Goal: Task Accomplishment & Management: Complete application form

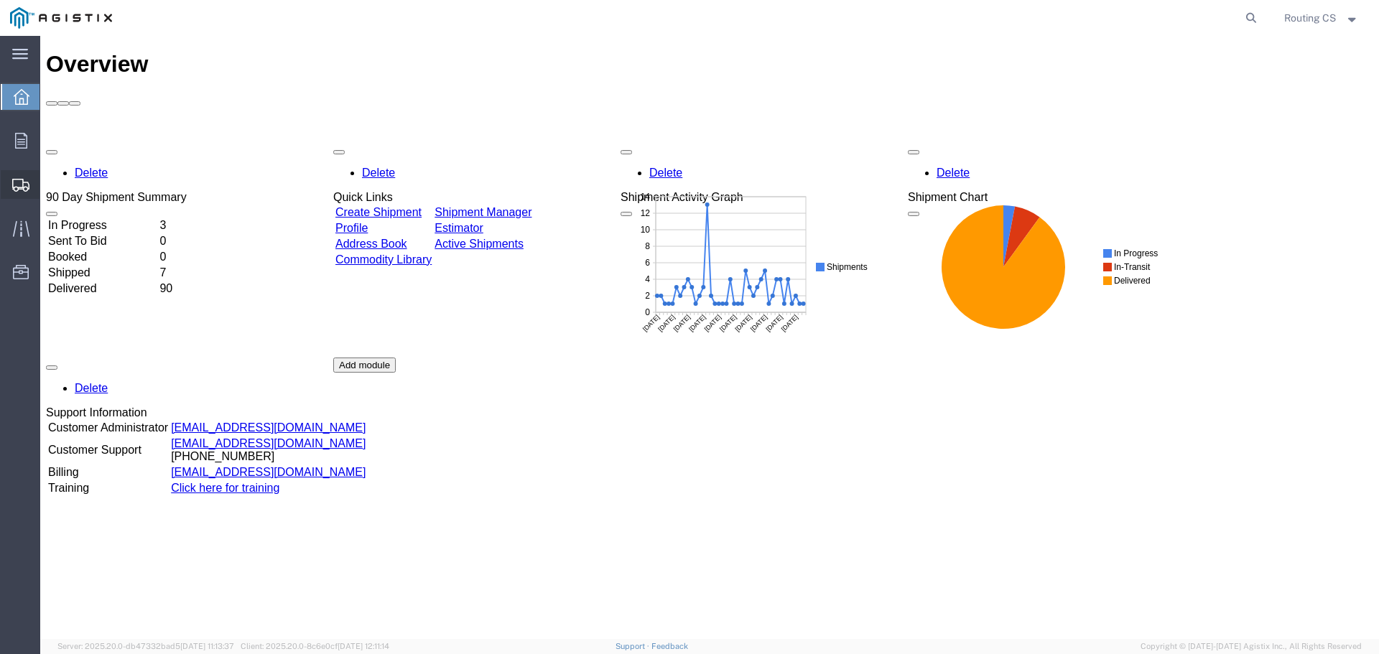
click at [0, 0] on span "Create Shipment" at bounding box center [0, 0] width 0 height 0
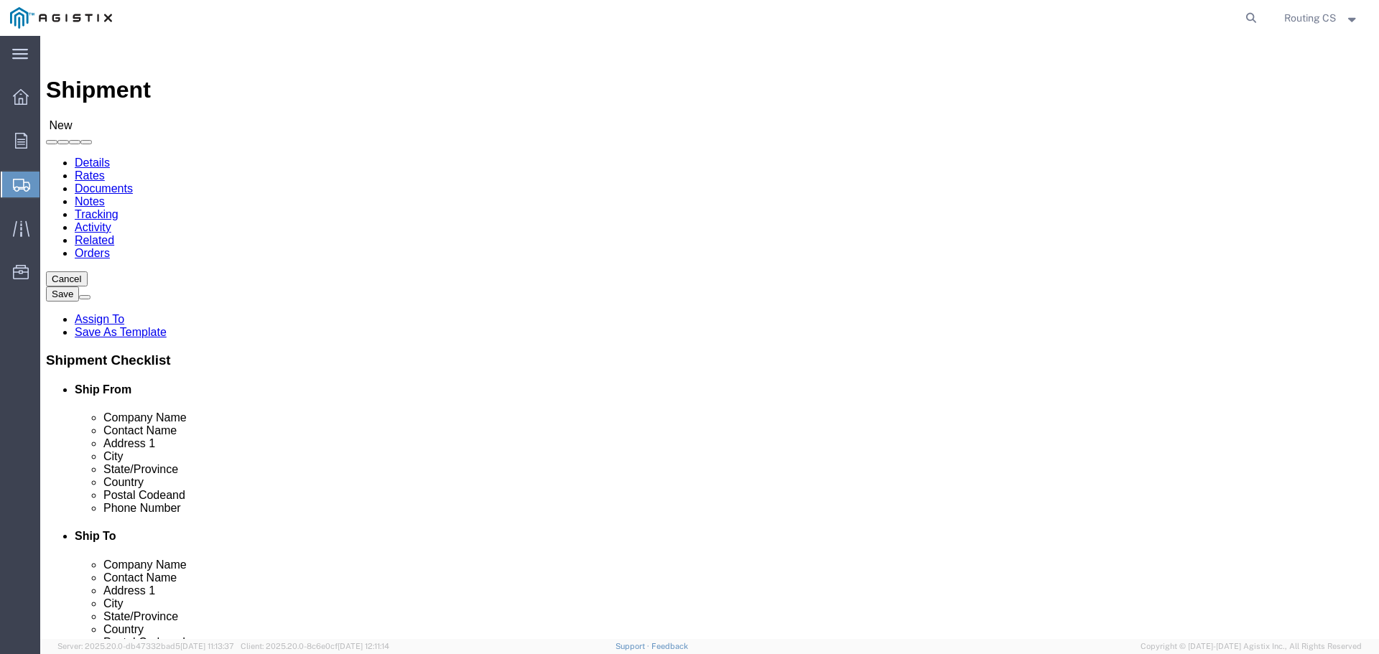
select select
click select "Select Little Giant Ladders PG&E"
select select "9596"
click select "Select Little Giant Ladders PG&E"
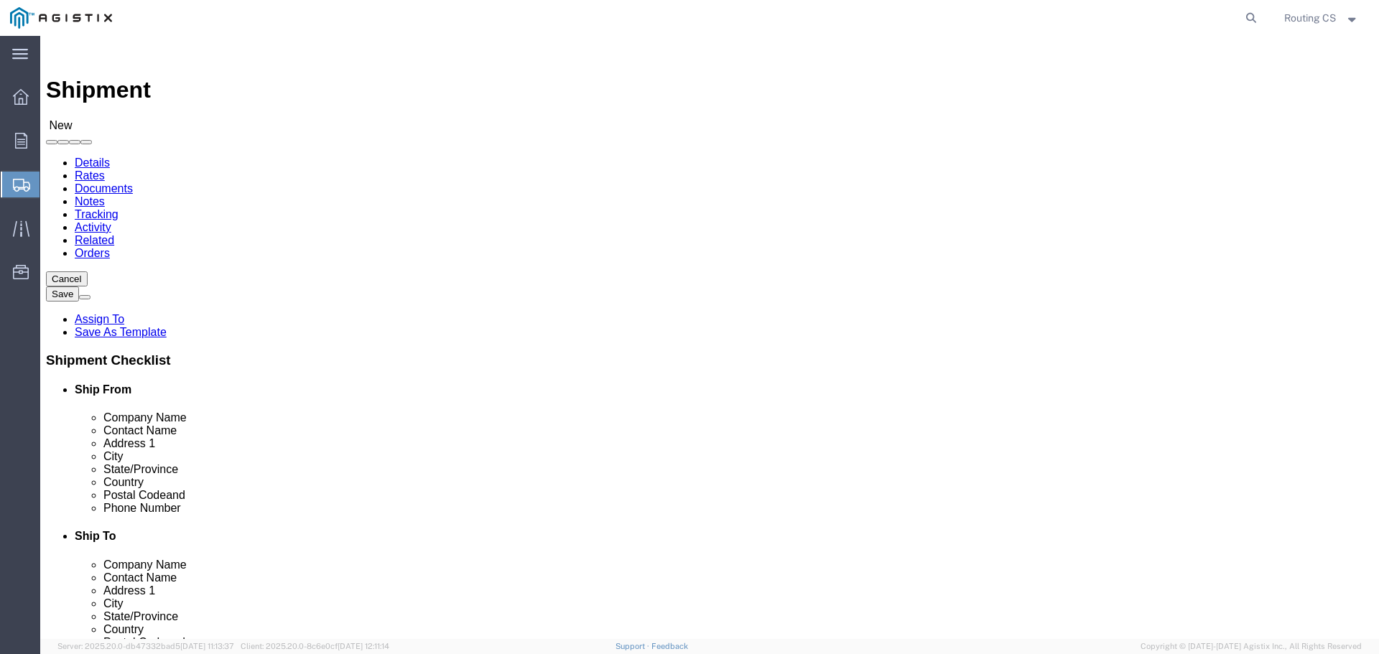
select select
click select "Select All Others [GEOGRAPHIC_DATA] [GEOGRAPHIC_DATA] [GEOGRAPHIC_DATA] [GEOGRA…"
select select "23082"
click select "Select All Others [GEOGRAPHIC_DATA] [GEOGRAPHIC_DATA] [GEOGRAPHIC_DATA] [GEOGRA…"
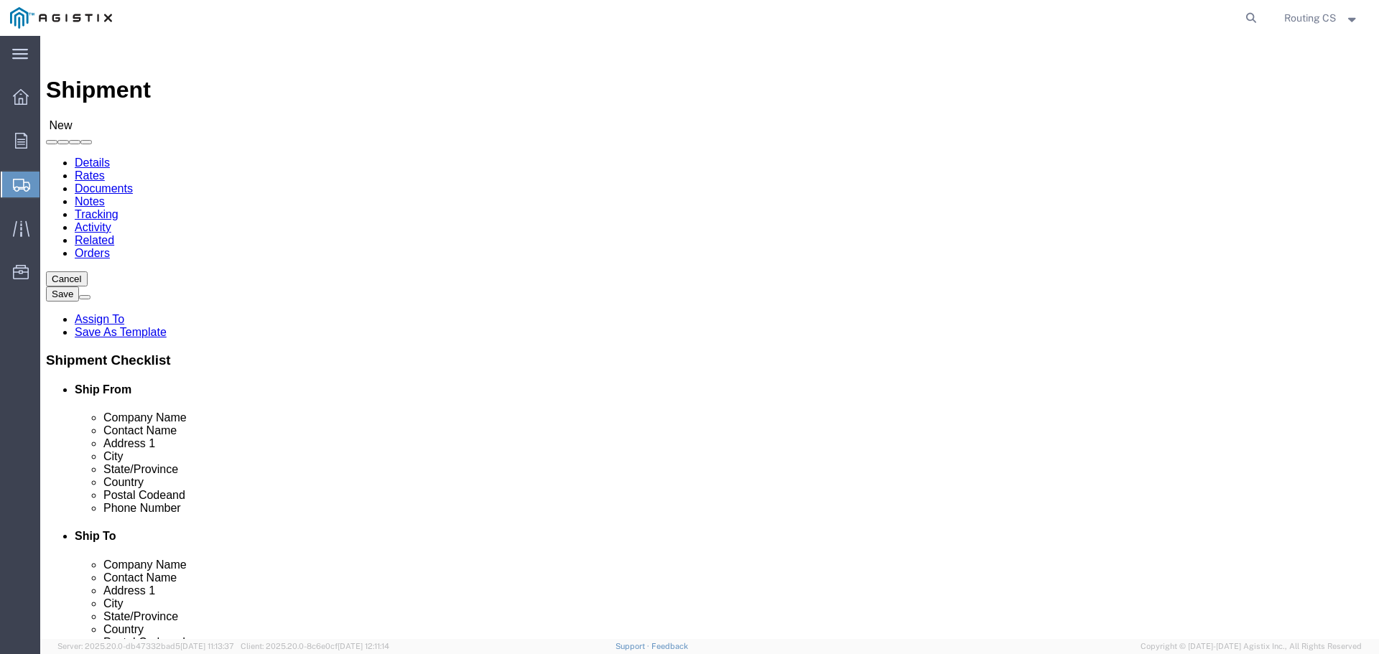
click span
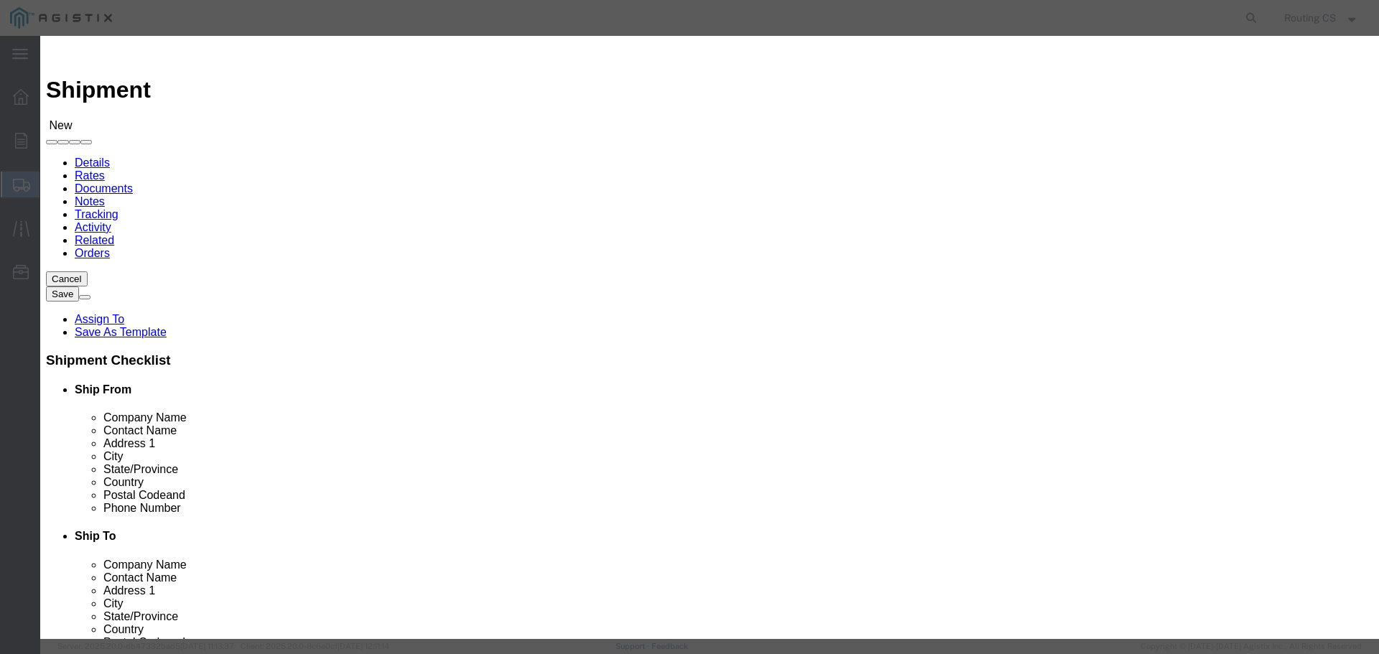
click select "Search by Address Book Name City Company Name Contact Name Country CustomerAlia…"
select select "zip"
click select "Search by Address Book Name City Company Name Contact Name Country CustomerAlia…"
click input "text"
type input "84663"
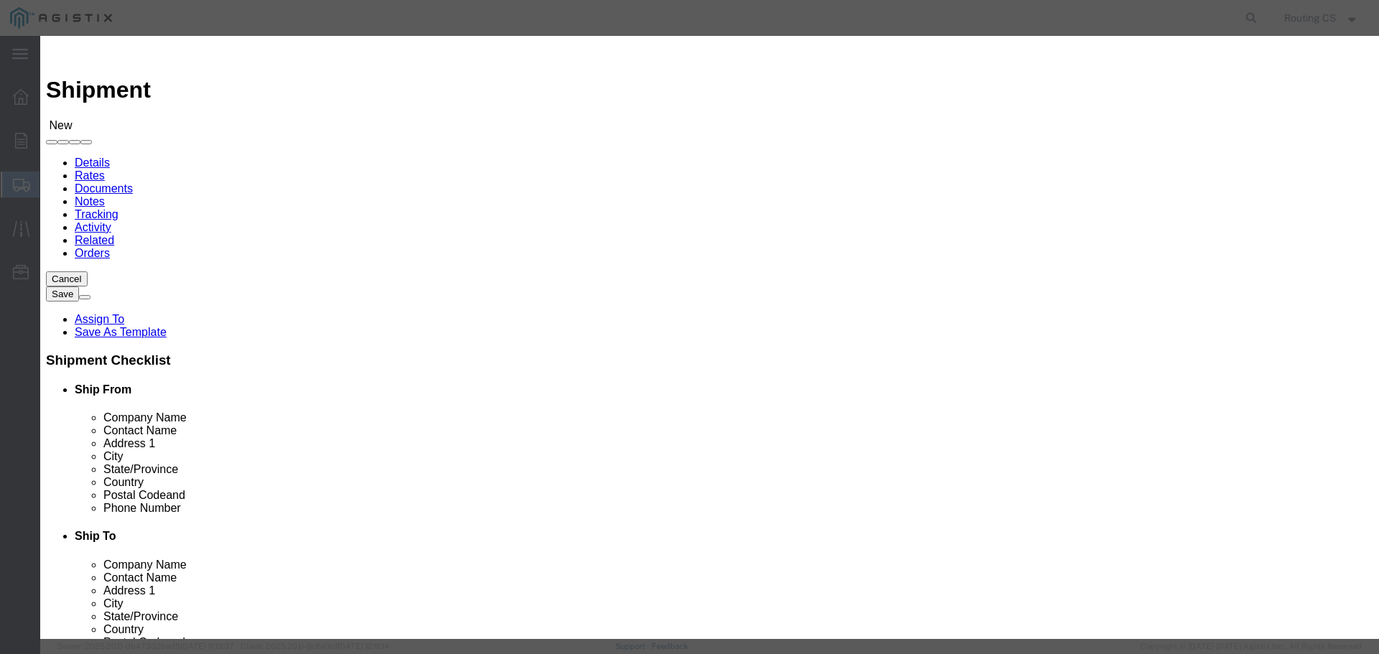
click button "button"
drag, startPoint x: 412, startPoint y: 200, endPoint x: 435, endPoint y: 195, distance: 24.2
click button "Select"
select select "UT"
drag, startPoint x: 533, startPoint y: 125, endPoint x: 409, endPoint y: 125, distance: 123.5
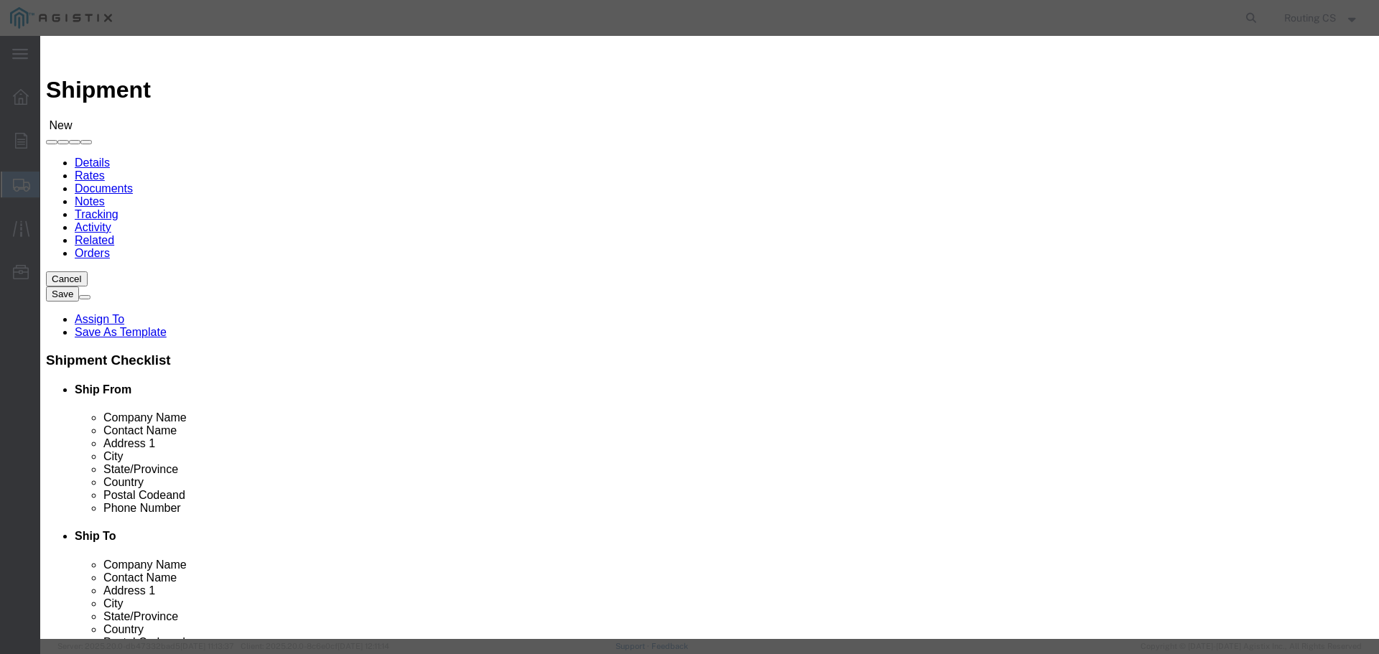
click div "Search by Address Book Name City Company Name Contact Name Country CustomerAlia…"
click input "84663"
drag, startPoint x: 537, startPoint y: 132, endPoint x: 429, endPoint y: 130, distance: 107.8
click div "Search by Address Book Name City Company Name Contact Name Country CustomerAlia…"
paste input "95695"
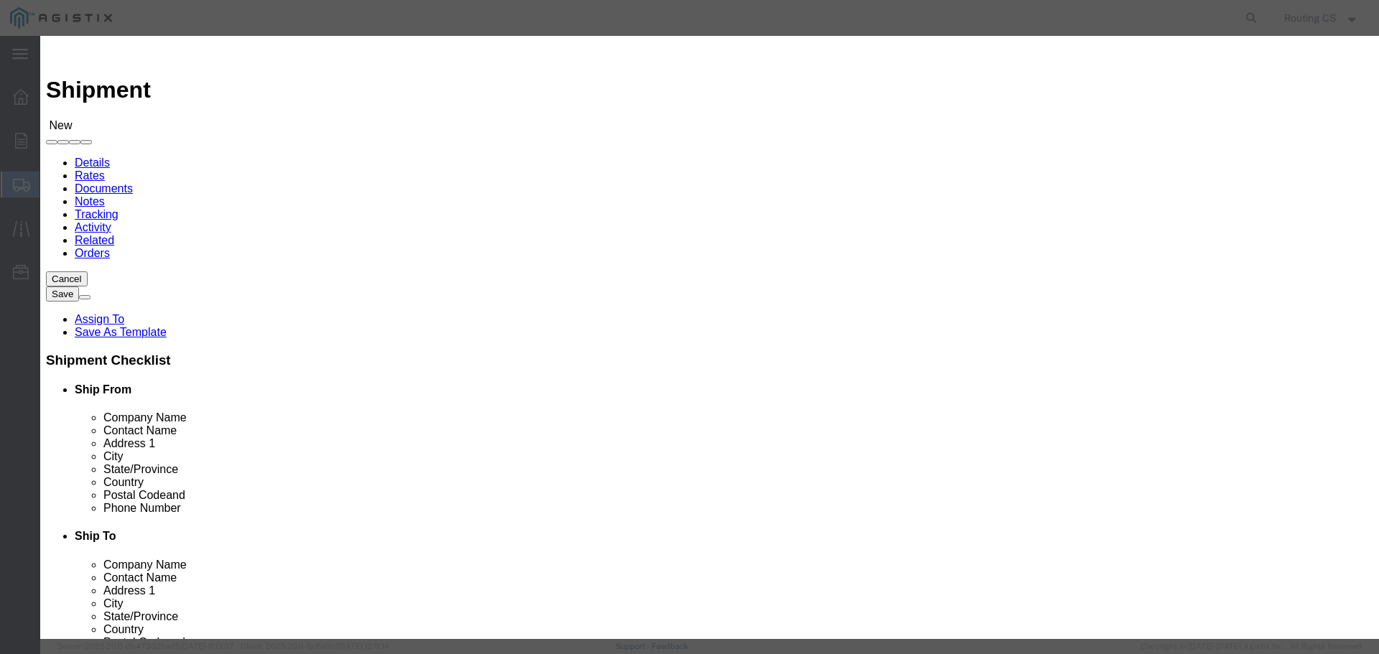
type input "95695"
click button "button"
click button "Select"
select select "CA"
click button "Close"
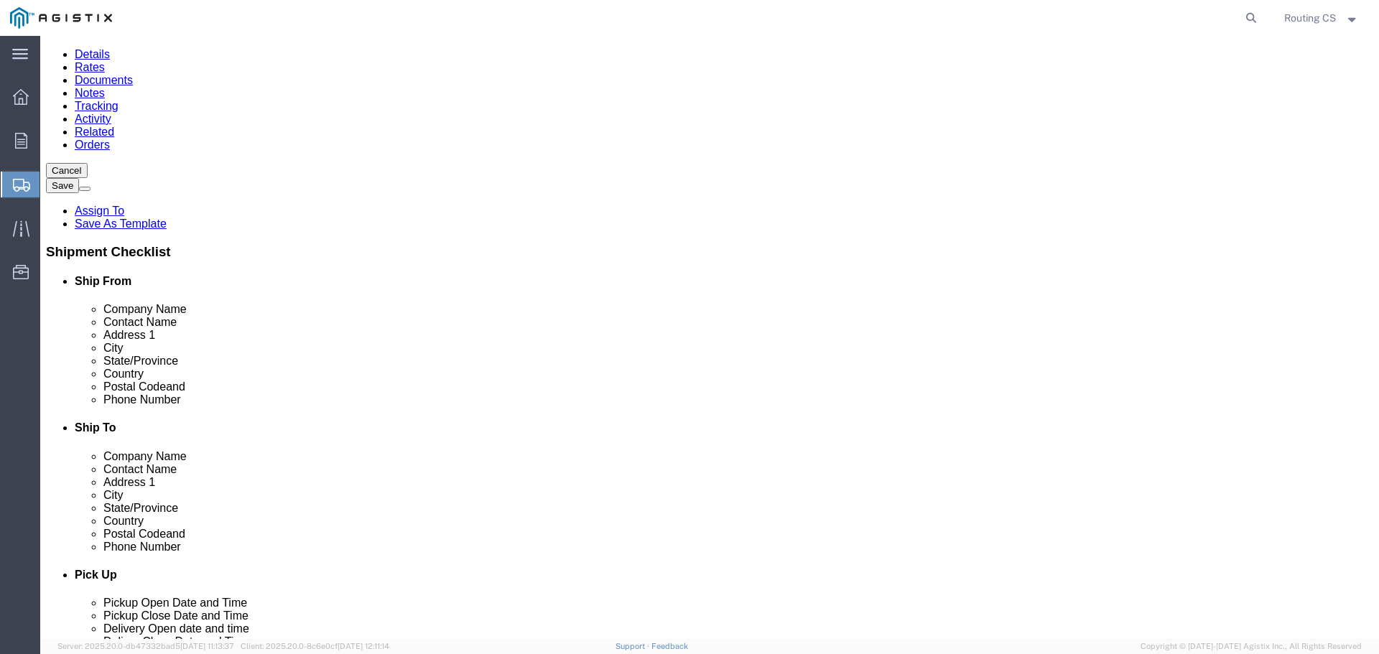
scroll to position [144, 0]
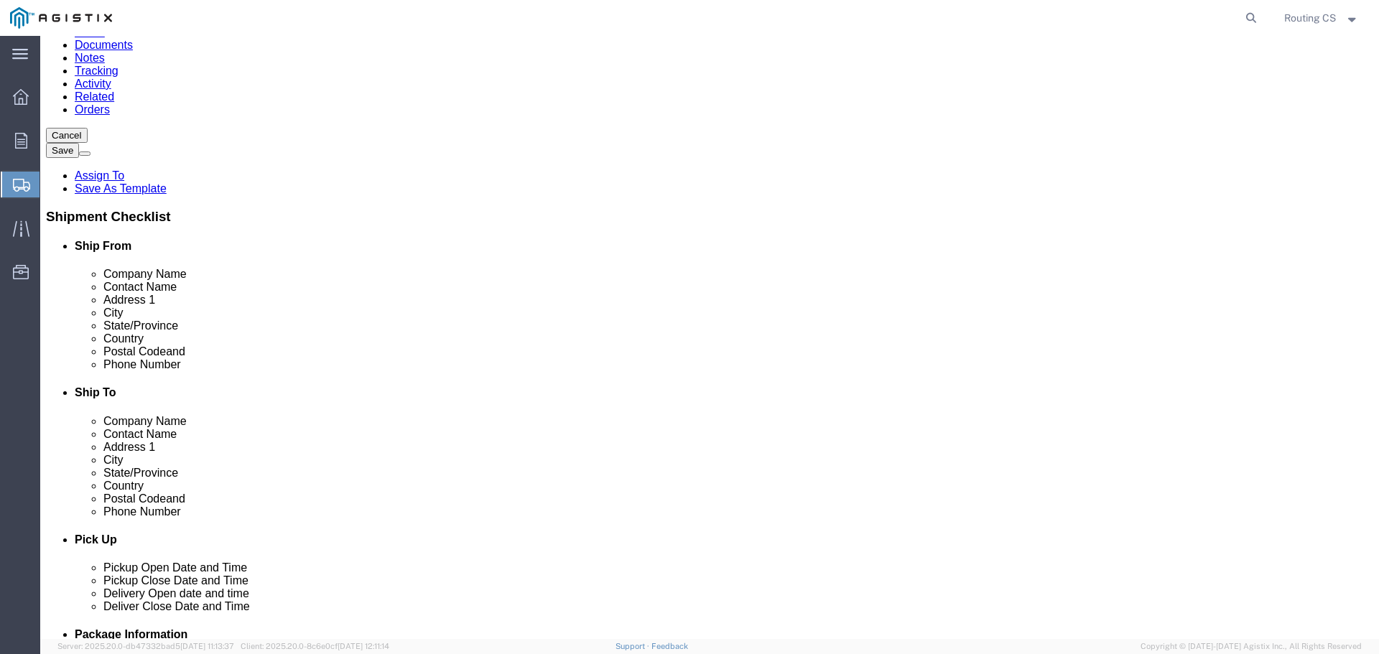
click input "text"
paste input "[PHONE_NUMBER]"
type input "[PHONE_NUMBER]"
click input "text"
paste input "Electric Compliance Department"
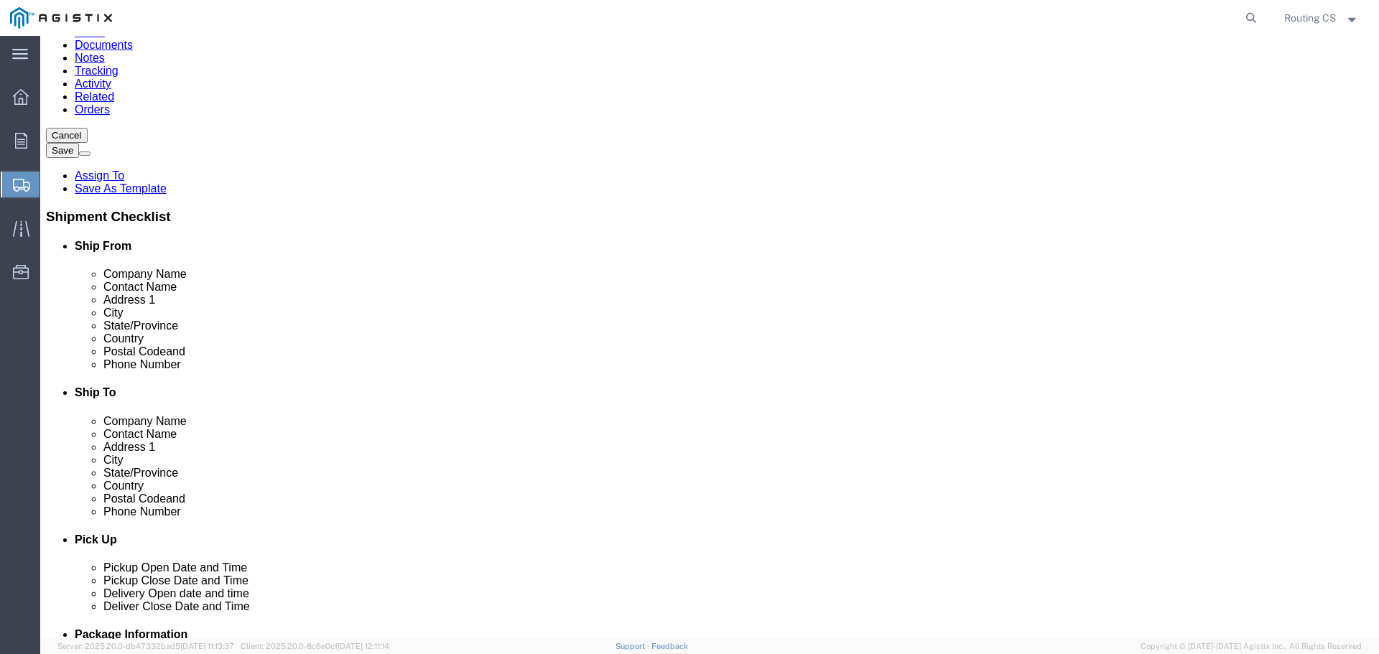
scroll to position [215, 0]
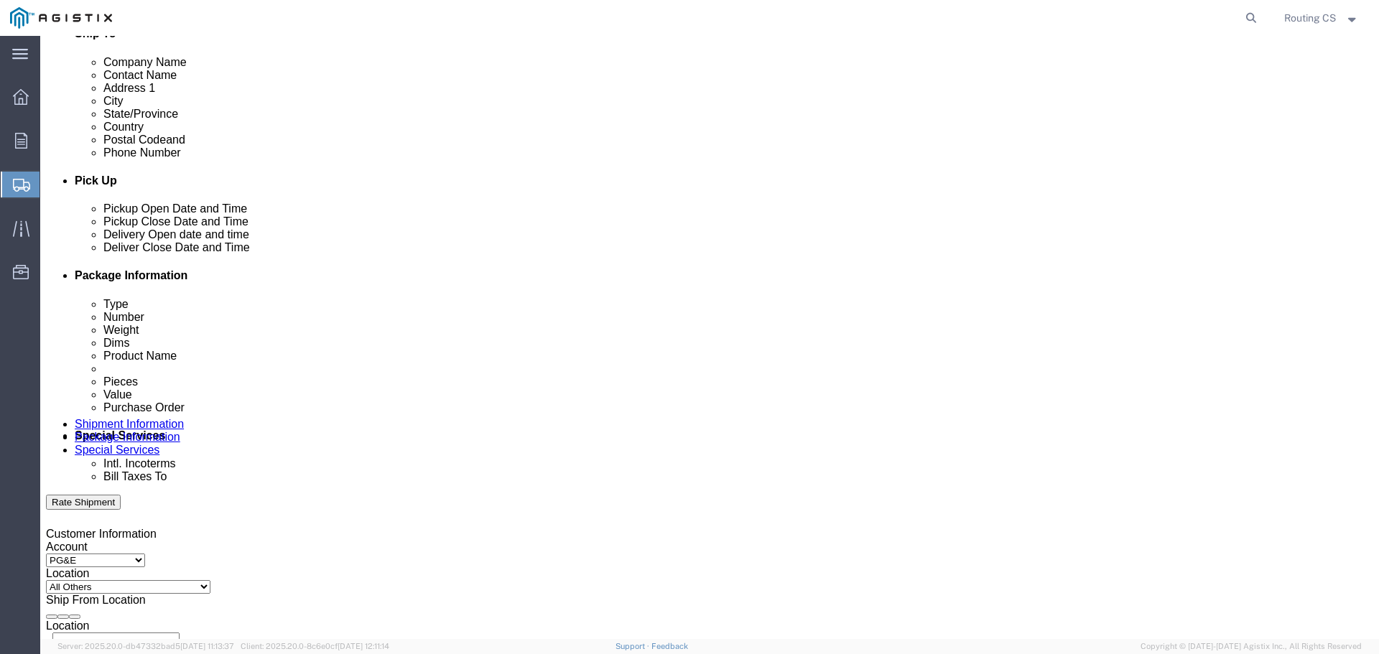
type input "Electric Compliance Department"
click div "[DATE] 7:00 PM"
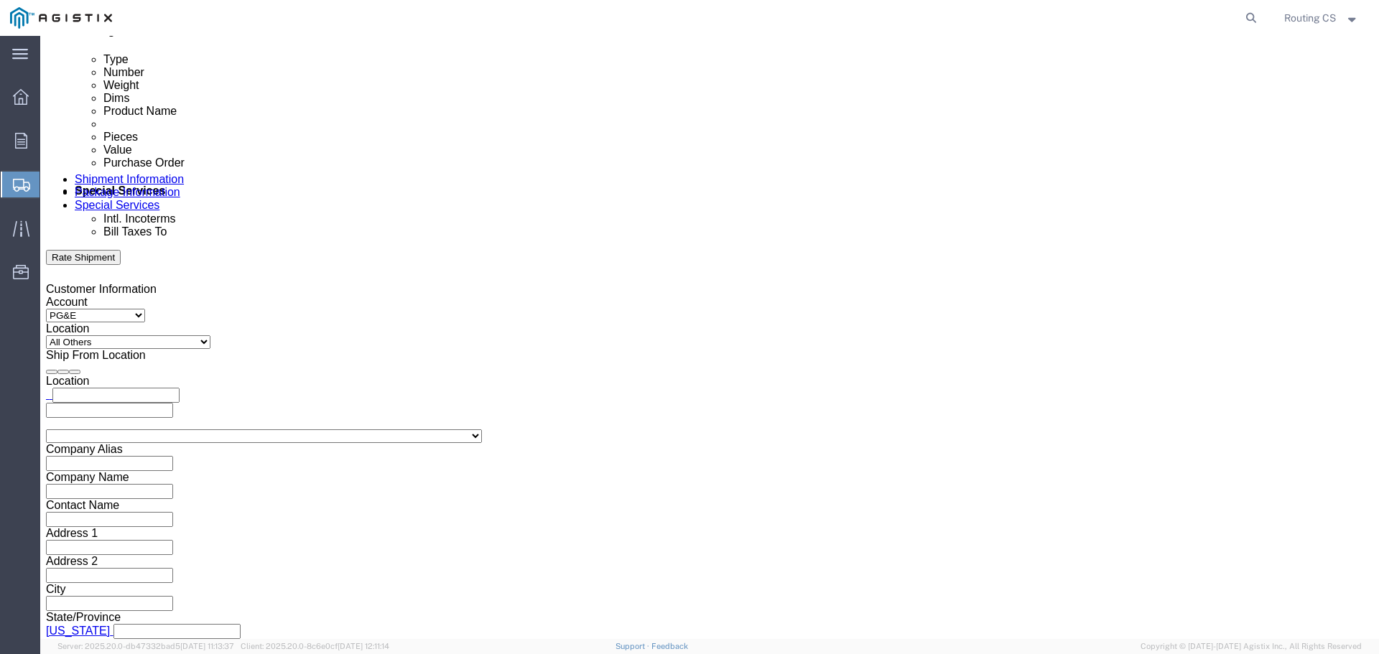
click input "7:00 PM"
click input "8:00 PM"
type input "8:00 am"
click button "Apply"
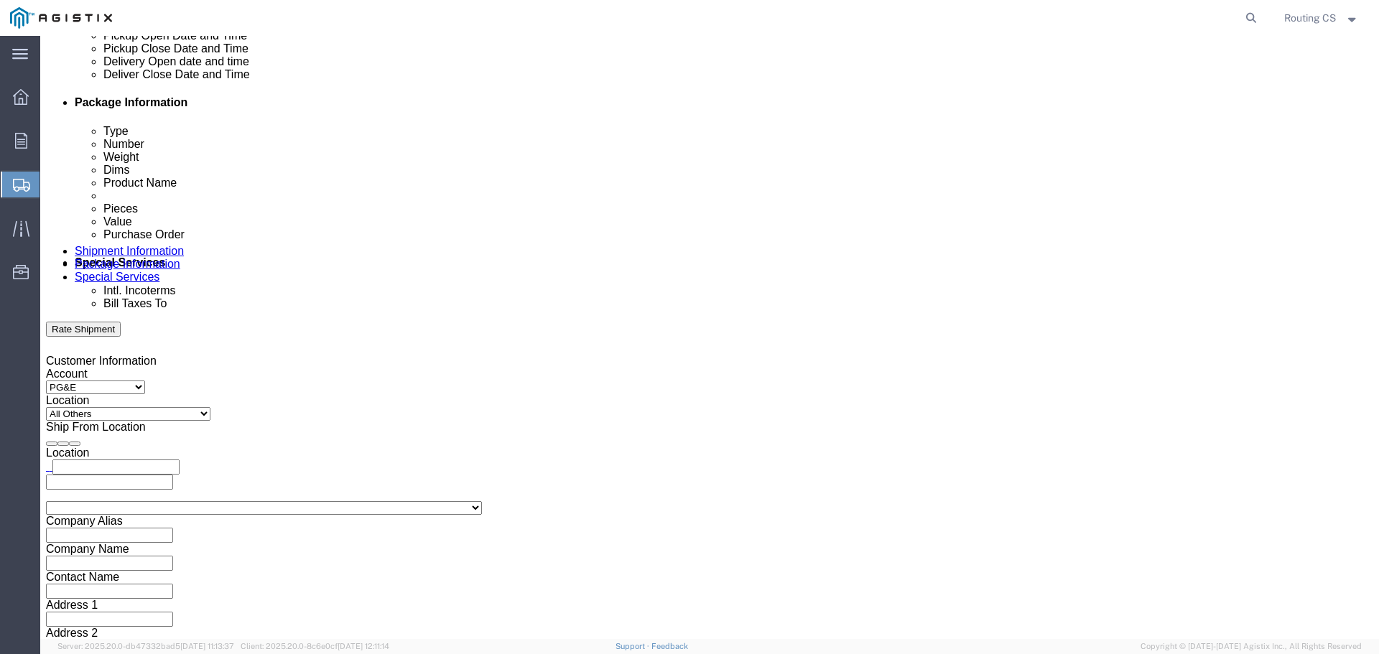
scroll to position [604, 0]
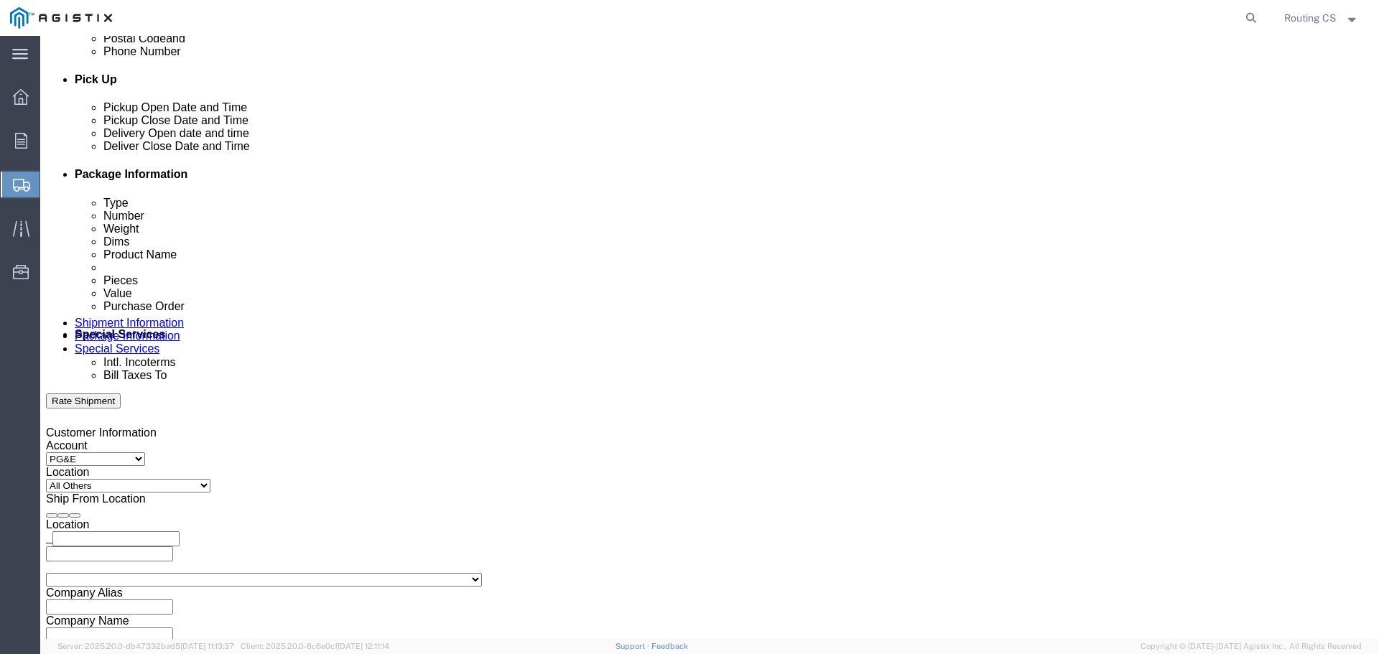
click div "[DATE] 9:00 AM"
click input "3:00 AM"
type input "3:00 pm"
click button "Apply"
click div
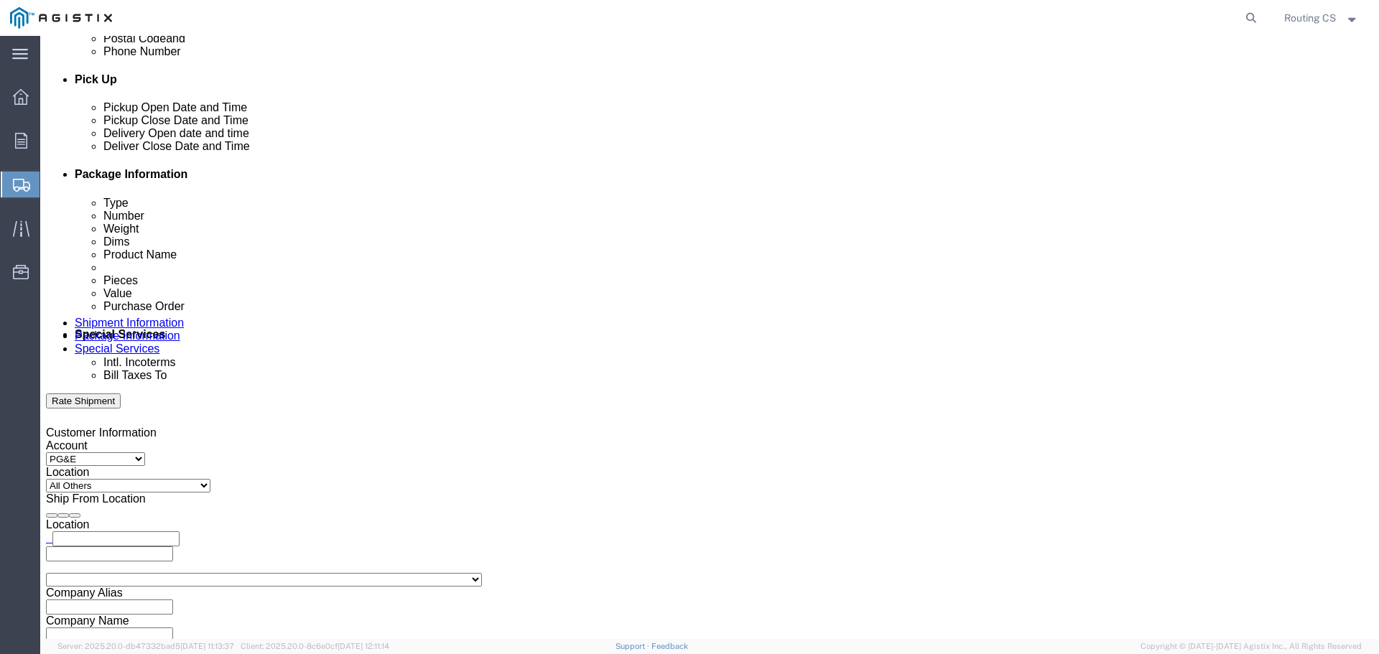
click input "4:00 PM"
click input "8:00 PM"
type input "8:00 am"
click button "Apply"
click div
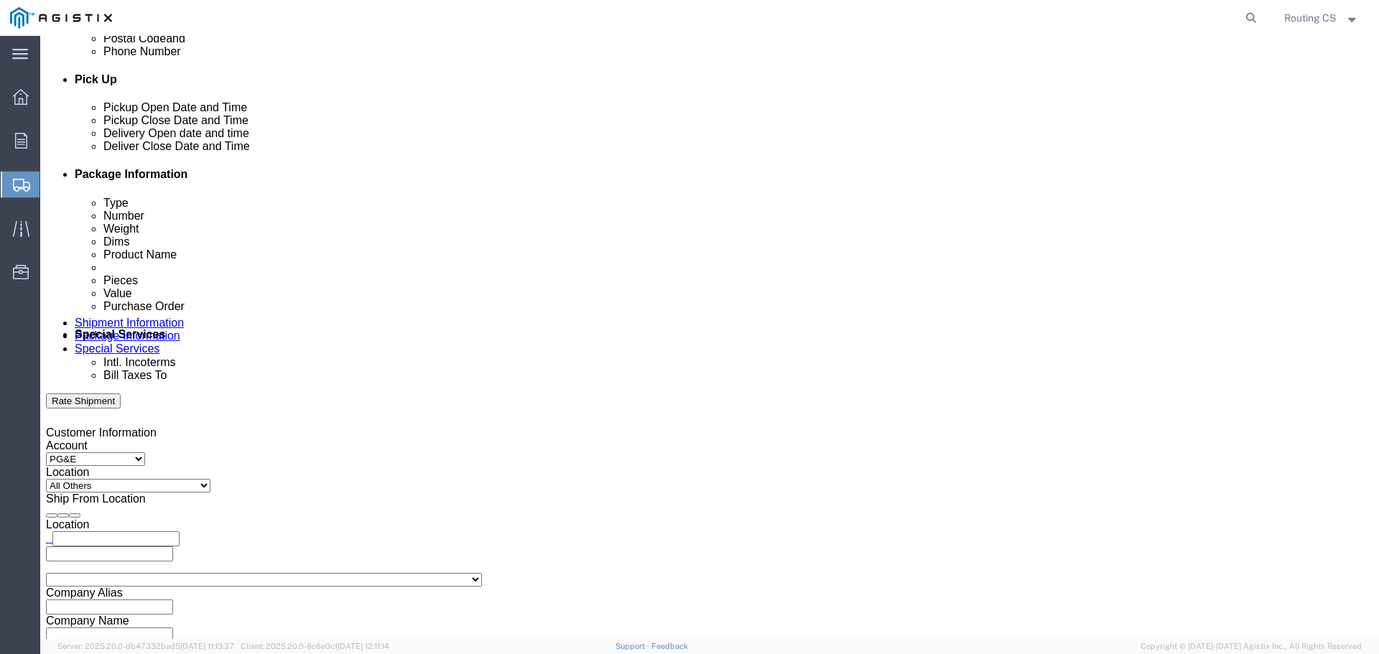
click input "5:00 AM"
type input "5:00 pm"
click button "Apply"
click input "text"
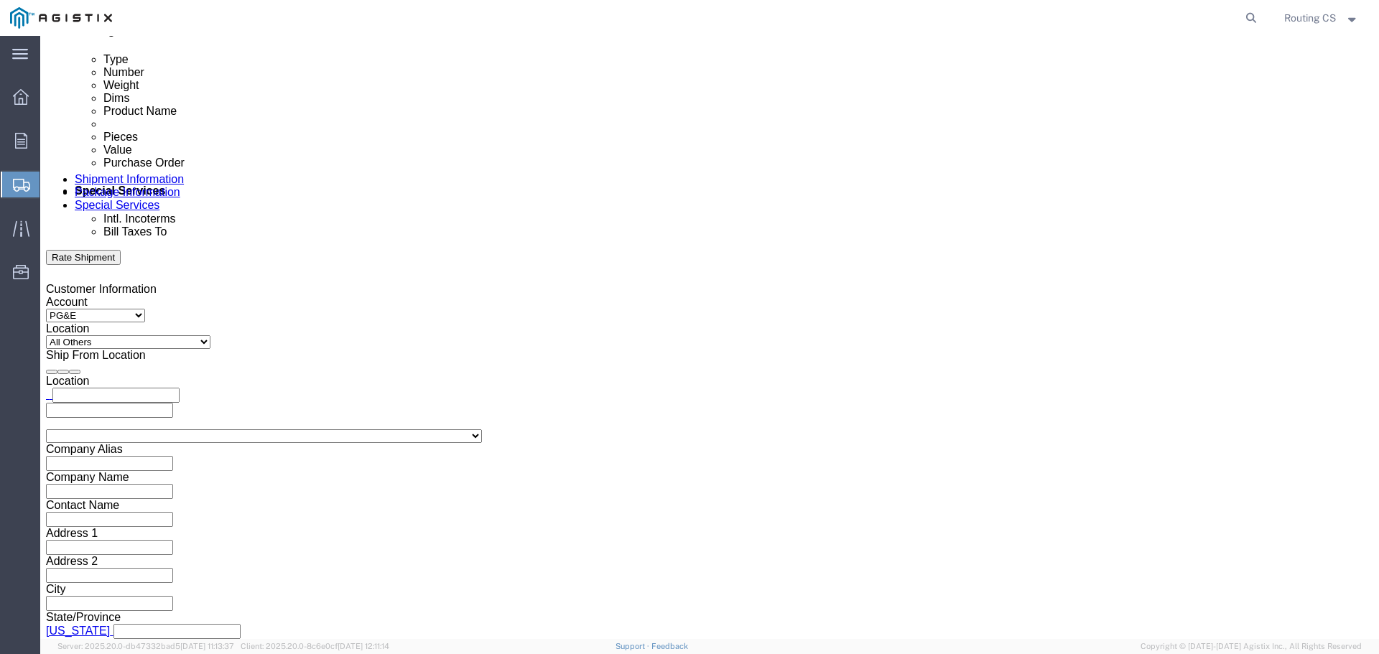
type input "2701251081"
click select "Select Air Less than Truckload Multi-Leg Ocean Freight Rail Small Parcel Truckl…"
select select "LTL"
click select "Select Air Less than Truckload Multi-Leg Ocean Freight Rail Small Parcel Truckl…"
drag, startPoint x: 145, startPoint y: 506, endPoint x: 105, endPoint y: 470, distance: 53.9
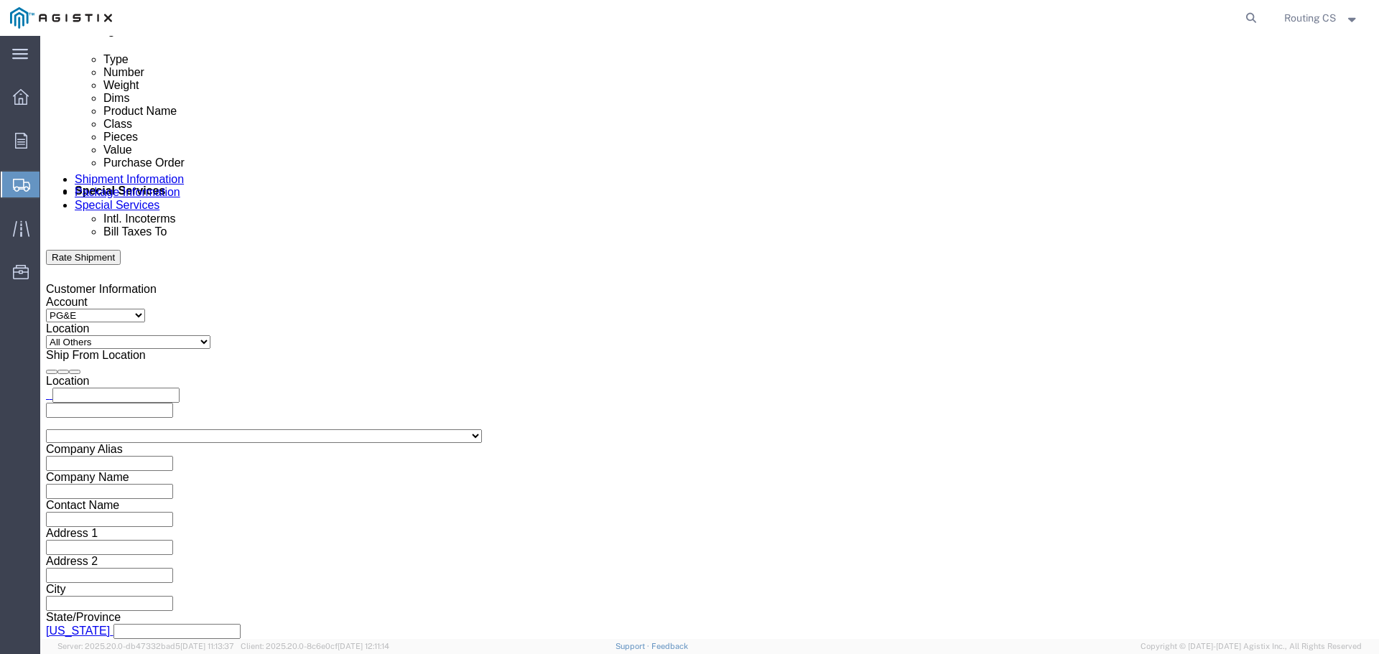
click select "Select Straight Truck"
select select "STTR"
click select "Select Straight Truck"
click button "Continue"
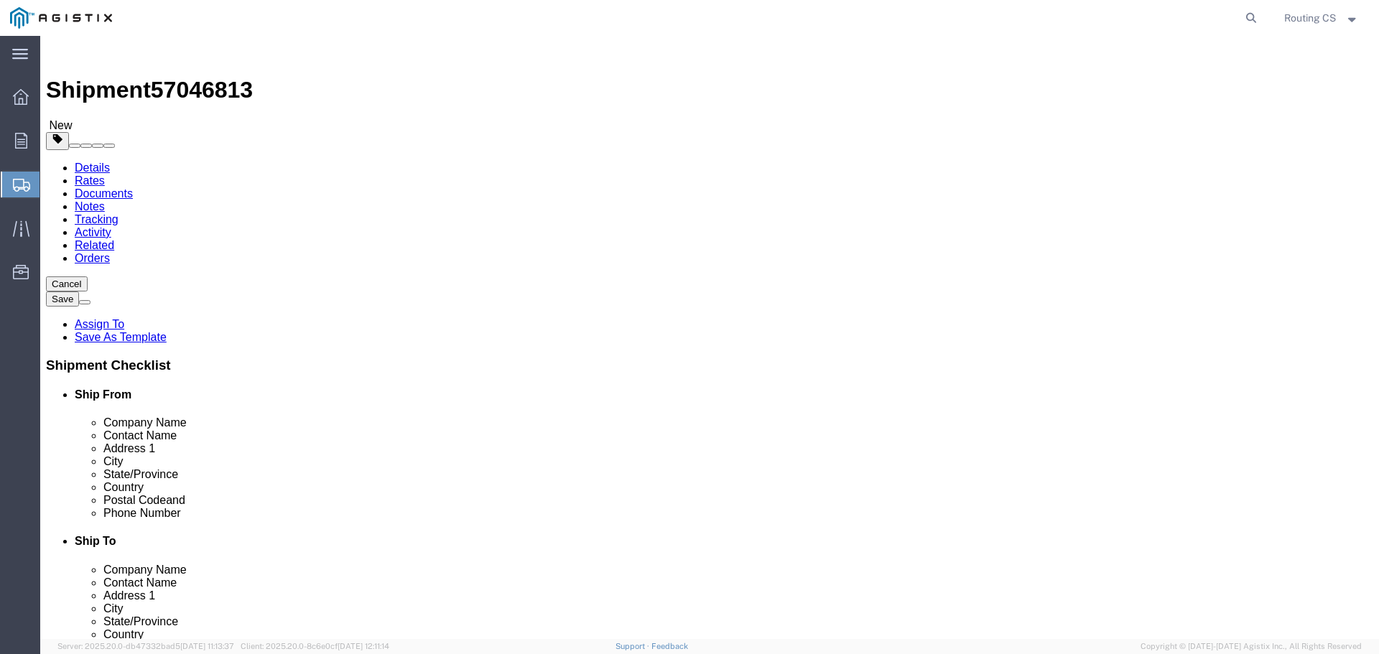
click select "Select Bulk Bundle(s) Cardboard Box(es) Carton(s) Crate(s) Drum(s) (Fiberboard)…"
select select "PONS"
click select "Select Bulk Bundle(s) Cardboard Box(es) Carton(s) Crate(s) Drum(s) (Fiberboard)…"
click input "text"
type input "3"
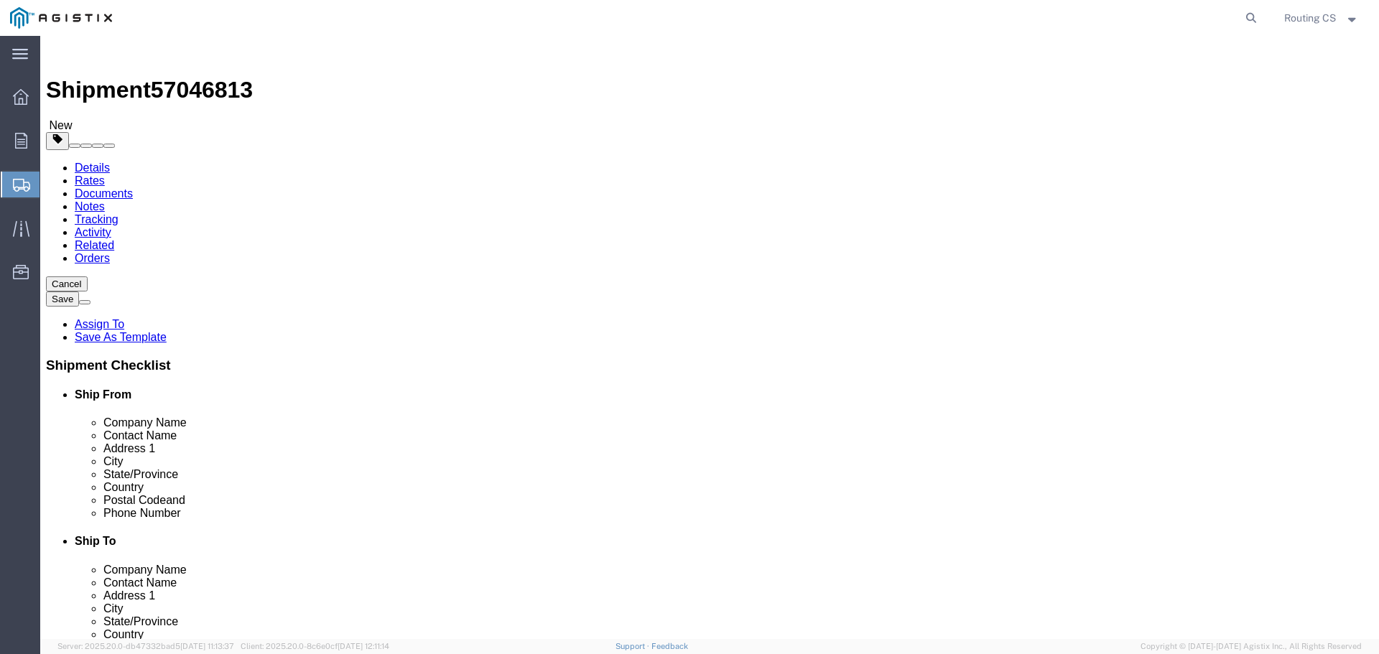
click input "text"
type input "105"
type input "40"
type input "18"
drag, startPoint x: 205, startPoint y: 358, endPoint x: 190, endPoint y: 359, distance: 15.1
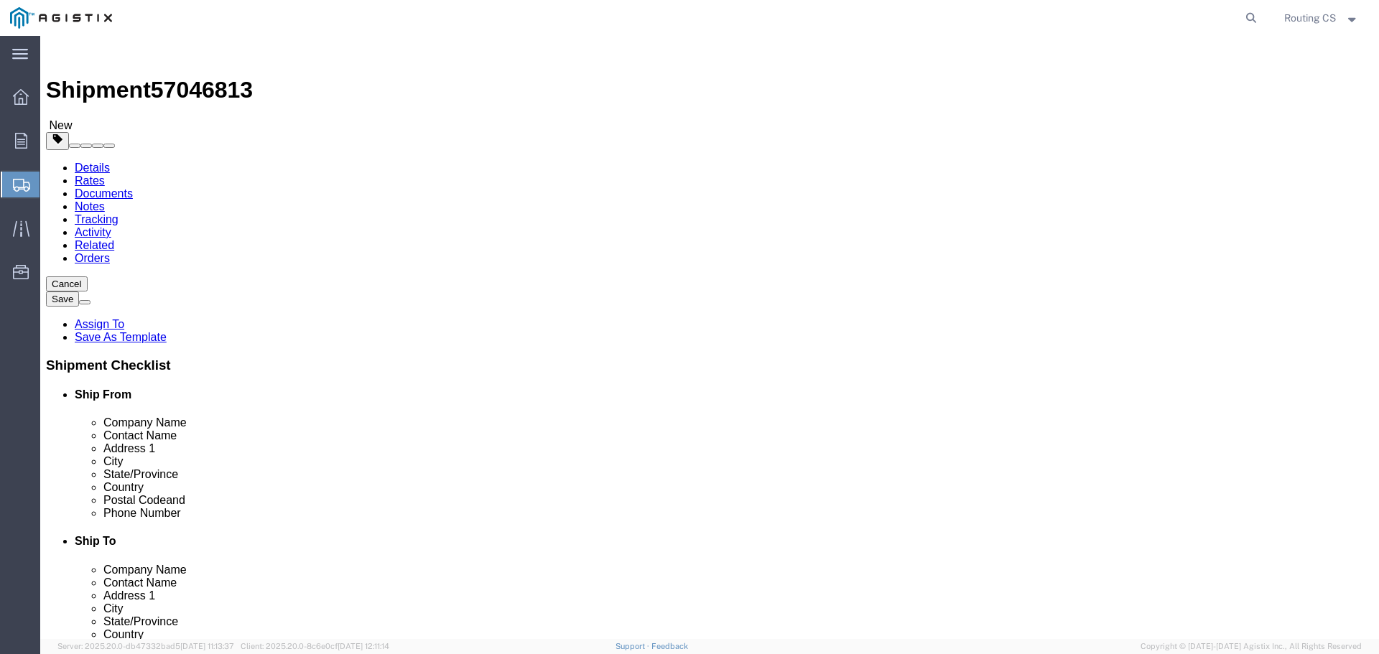
click div "0.00 Select kgs lbs"
type input "157.00"
click span
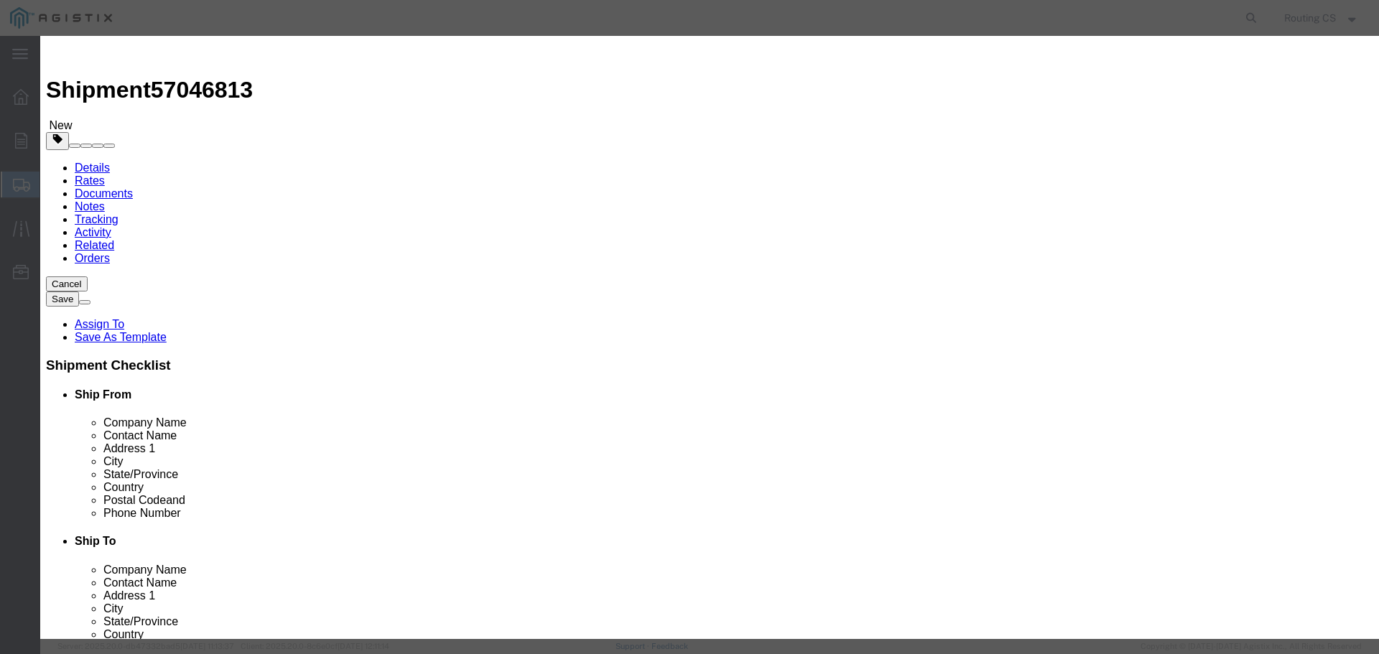
click input "text"
type input "Ladders"
drag, startPoint x: 436, startPoint y: 134, endPoint x: 350, endPoint y: 140, distance: 86.4
click div "Pieces 0 Select Bag Barrels 100Board Feet Bottle Box Blister Pack Carats Can Ca…"
type input "3"
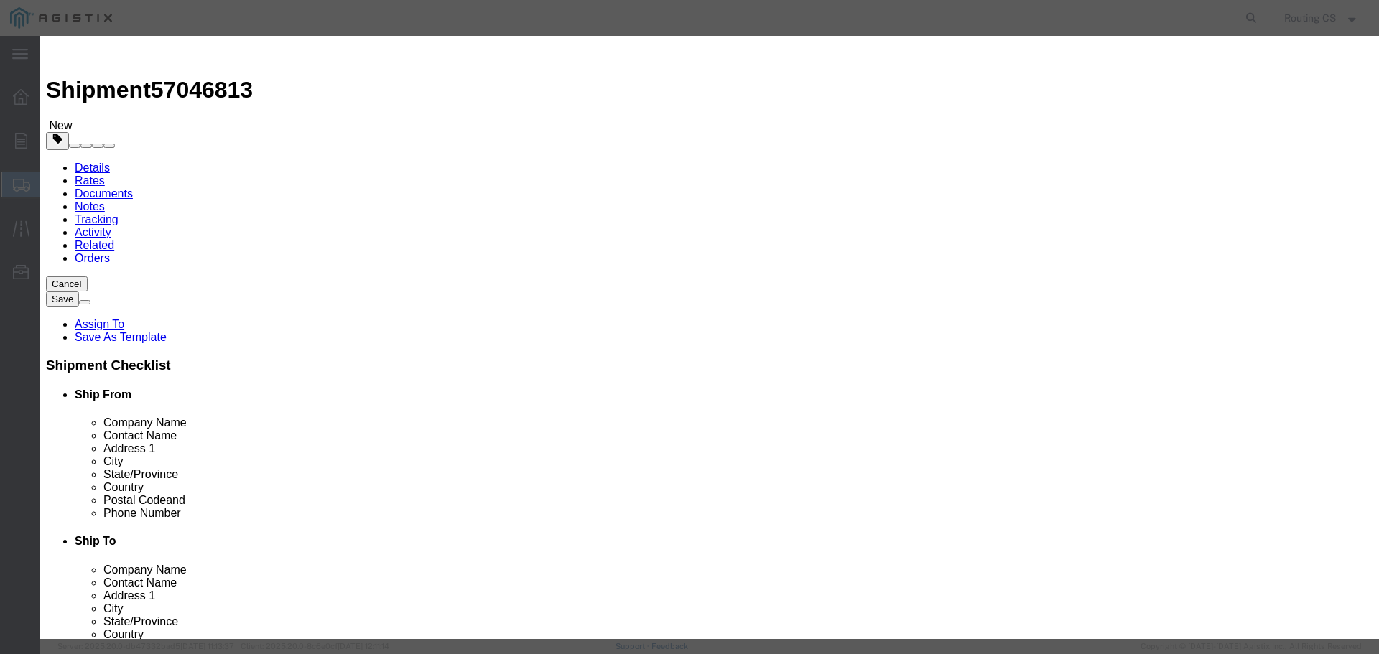
click input "text"
type input "651"
click select "Select 50 55 60 65 70 85 92.5 100 125 175 250 300 400"
select select "250"
click select "Select 50 55 60 65 70 85 92.5 100 125 175 250 300 400"
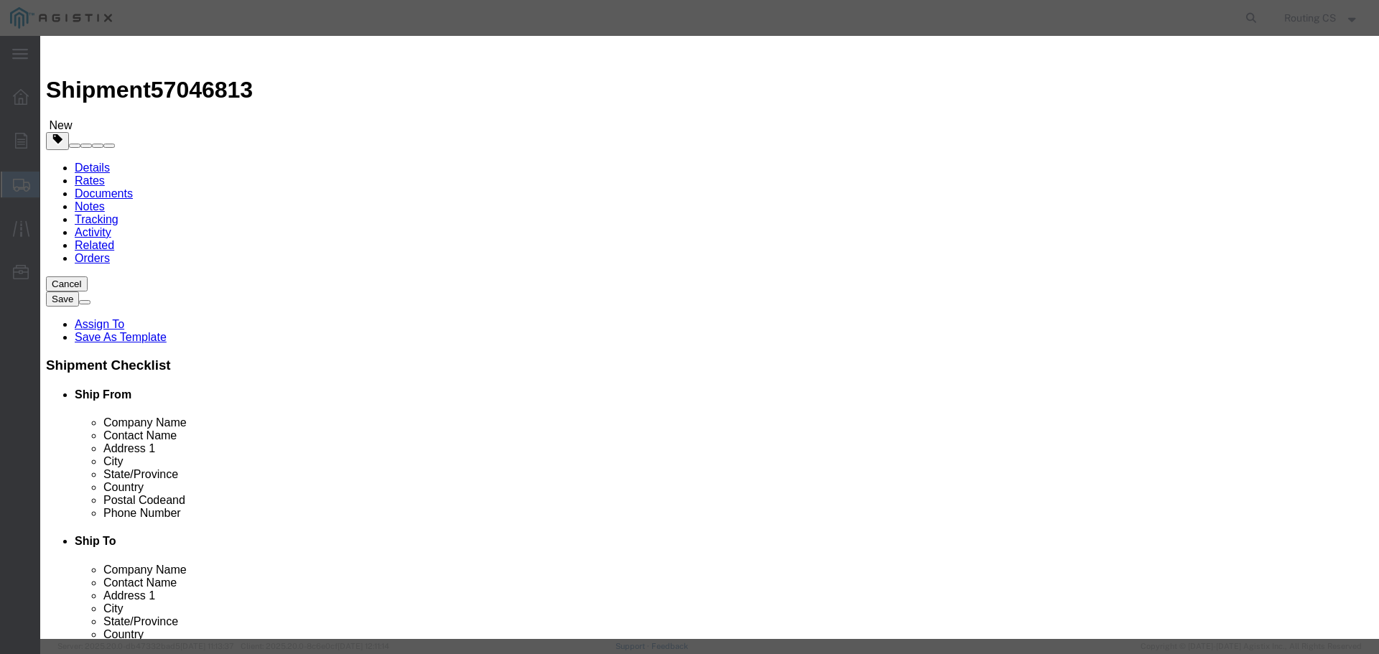
click button "Save & Close"
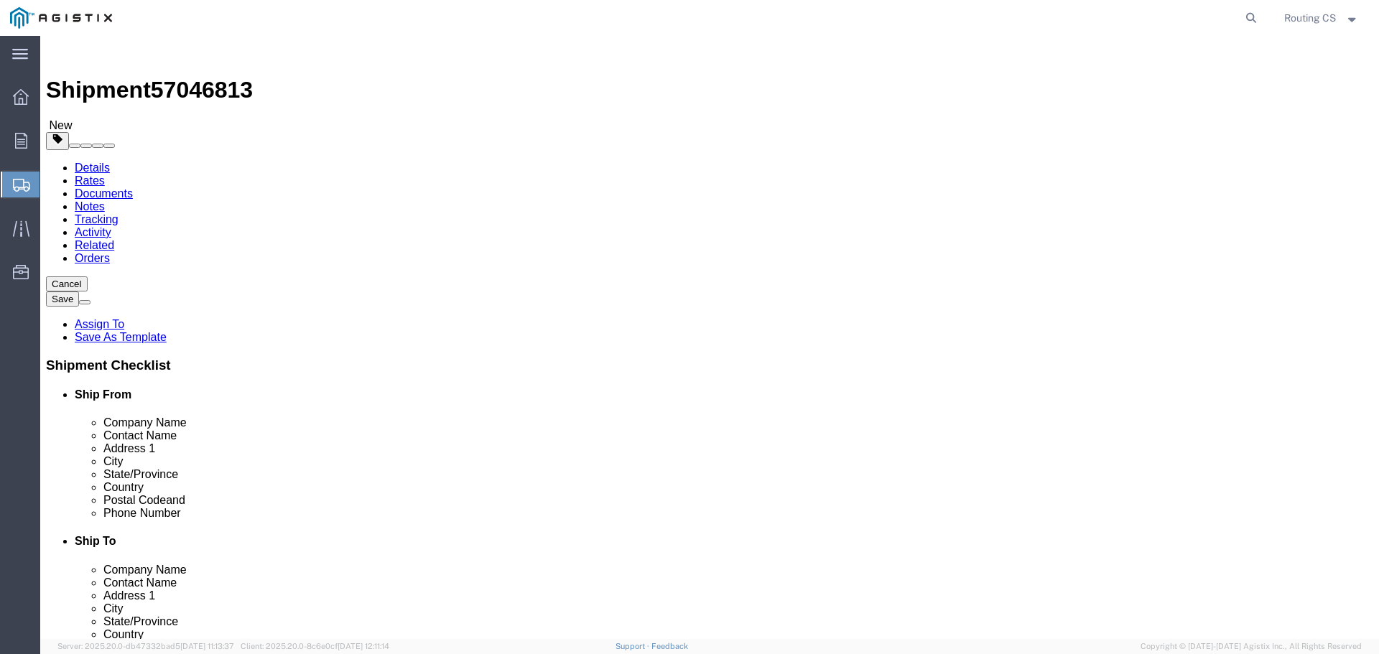
click button "Rate Shipment"
